Goal: Task Accomplishment & Management: Manage account settings

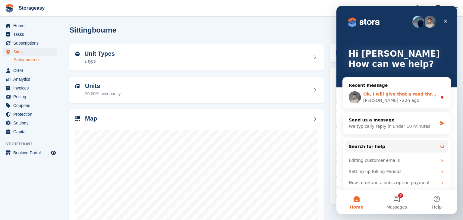
click at [391, 95] on span "Ok, I will give that a read through later. THanks [PERSON_NAME]." at bounding box center [441, 94] width 156 height 5
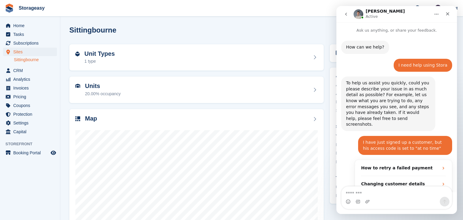
click at [378, 192] on textarea "Message…" at bounding box center [397, 192] width 110 height 10
type textarea "**********"
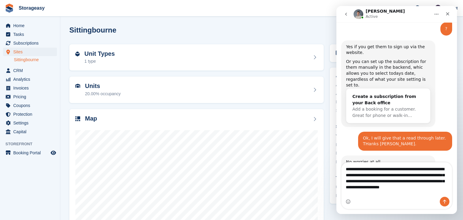
scroll to position [948, 0]
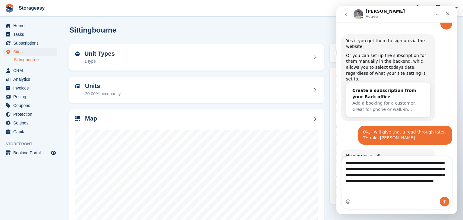
type textarea "**********"
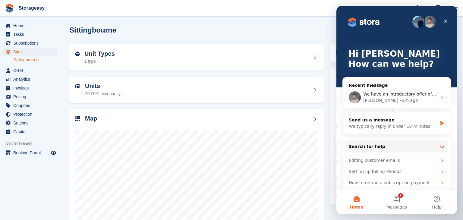
scroll to position [0, 0]
click at [415, 101] on div "[PERSON_NAME] • 2m ago" at bounding box center [400, 100] width 74 height 6
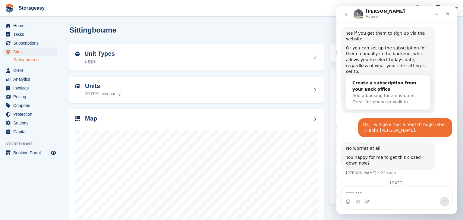
scroll to position [967, 0]
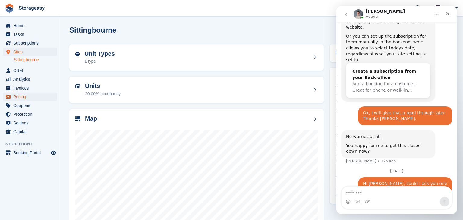
click at [24, 97] on span "Pricing" at bounding box center [31, 97] width 36 height 8
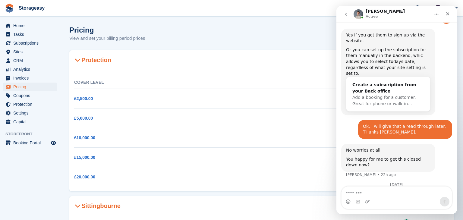
scroll to position [967, 0]
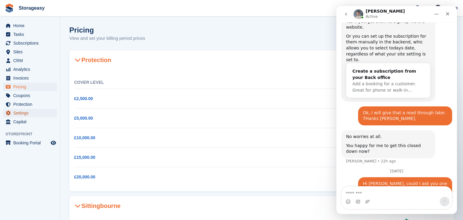
click at [29, 112] on span "Settings" at bounding box center [31, 113] width 36 height 8
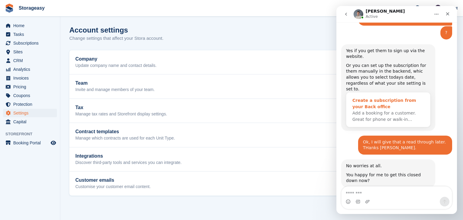
scroll to position [967, 0]
